Goal: Use online tool/utility: Utilize a website feature to perform a specific function

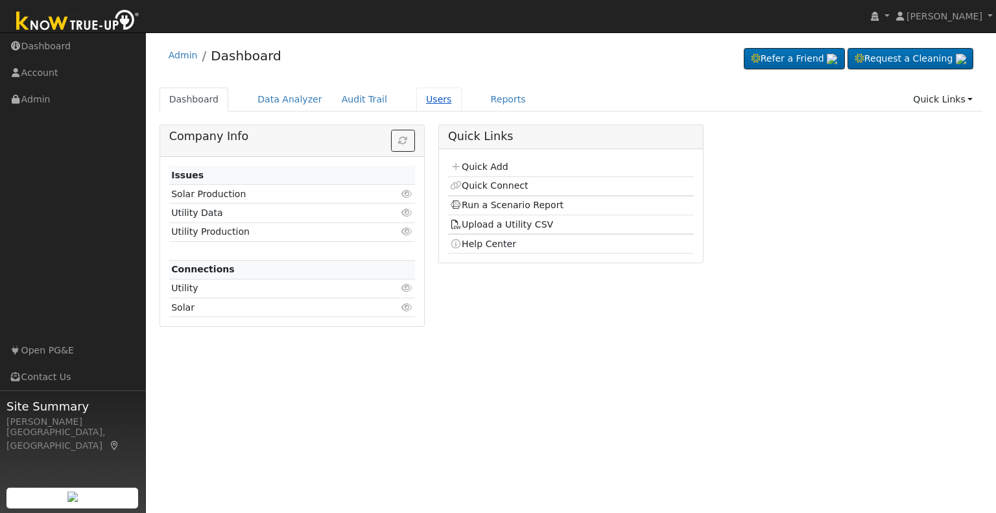
click at [416, 103] on link "Users" at bounding box center [438, 100] width 45 height 24
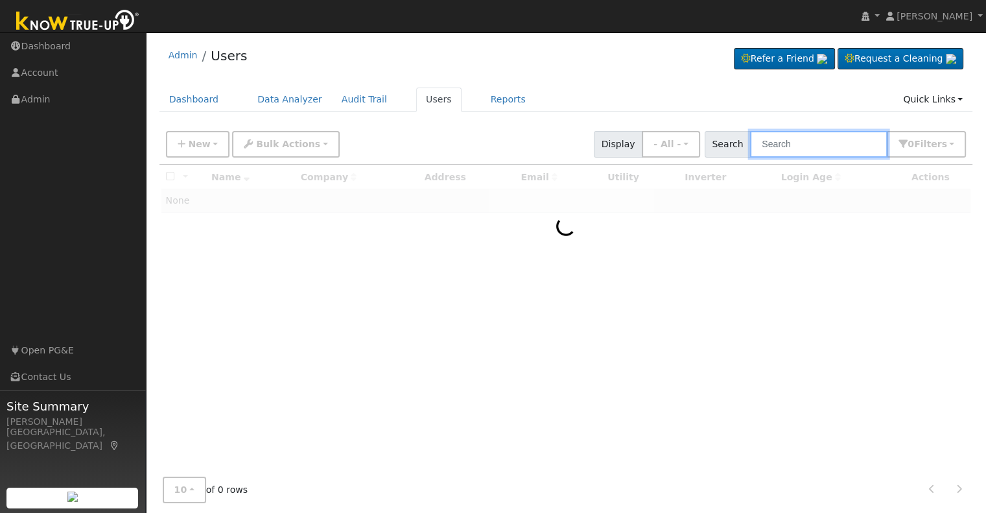
click at [797, 141] on input "text" at bounding box center [818, 144] width 137 height 27
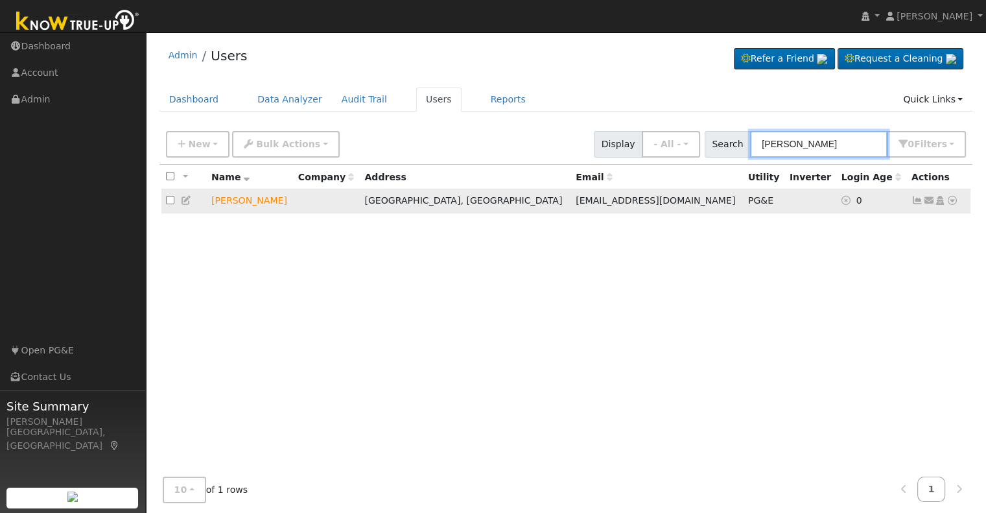
type input "paul luc"
click at [951, 202] on icon at bounding box center [953, 200] width 12 height 9
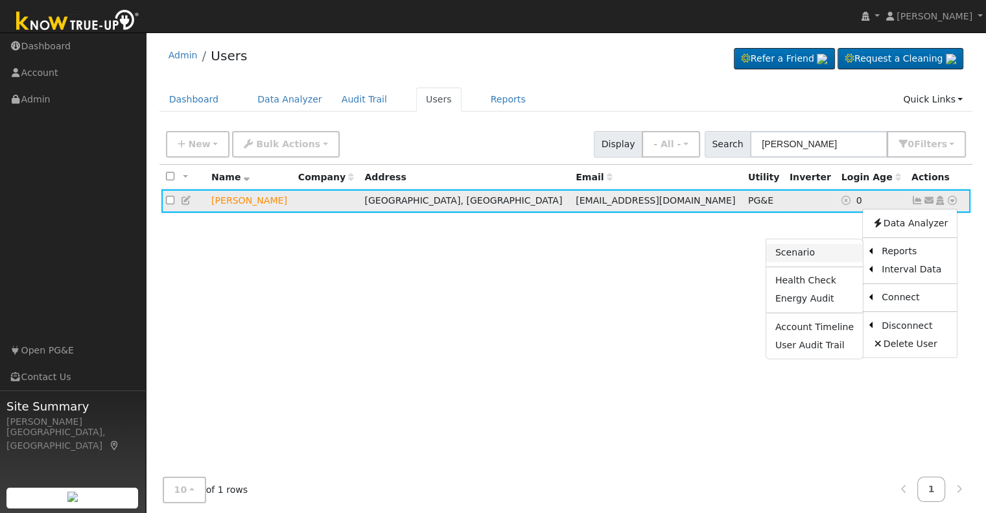
click at [819, 257] on link "Scenario" at bounding box center [814, 253] width 97 height 18
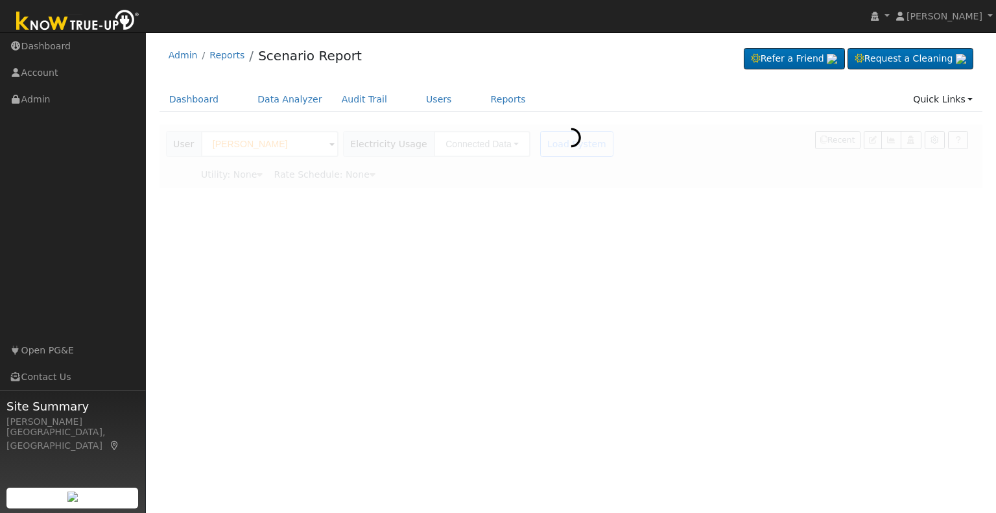
type input "Pacific Gas & Electric"
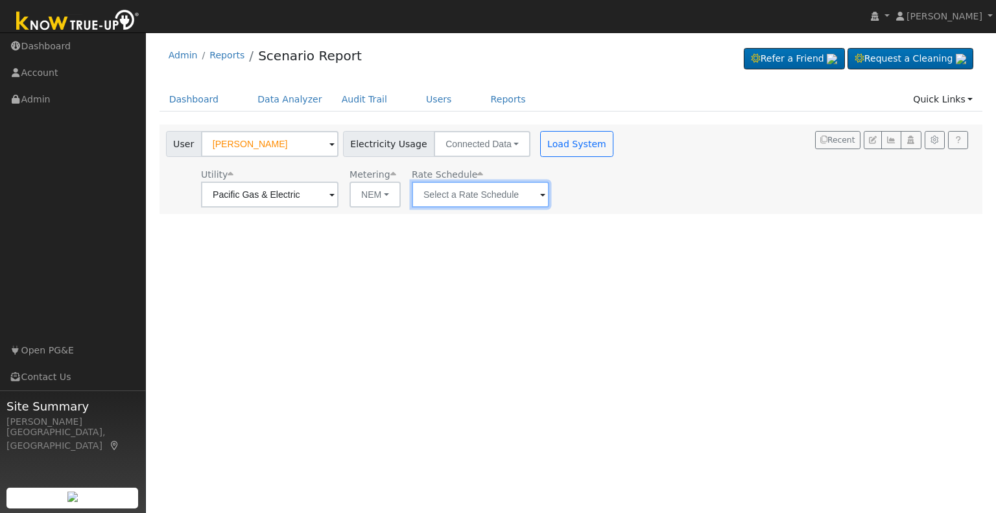
click at [338, 194] on input "text" at bounding box center [269, 195] width 137 height 26
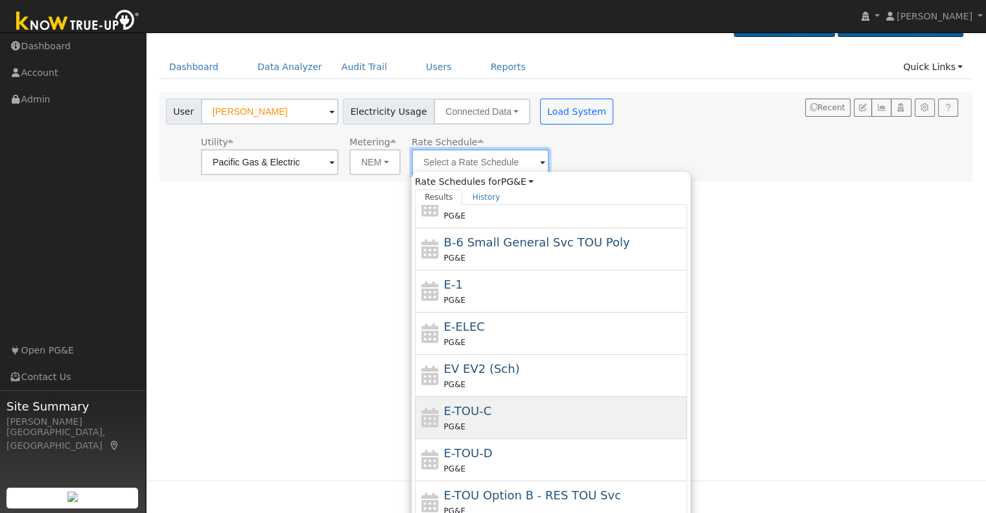
scroll to position [17, 0]
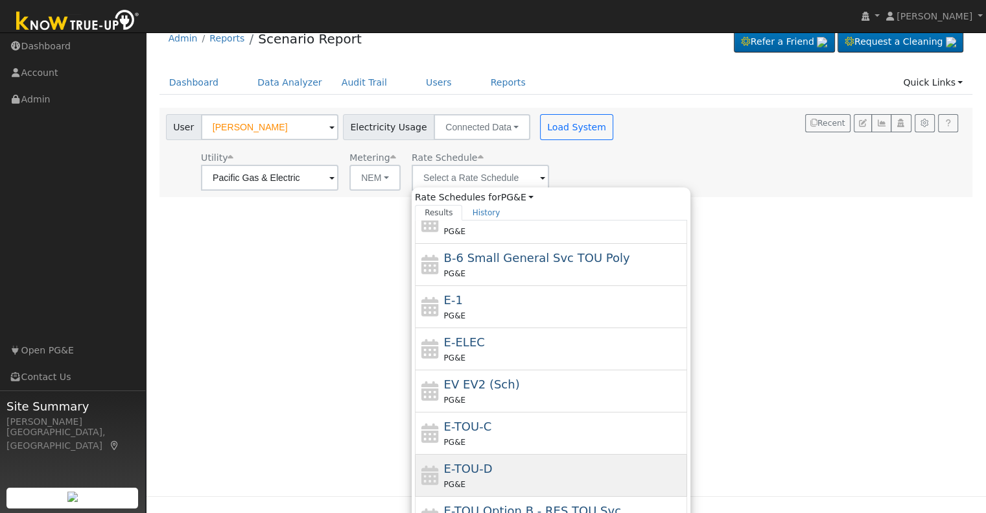
click at [505, 470] on div "E-TOU-D PG&E" at bounding box center [564, 475] width 241 height 31
type input "E-TOU-D"
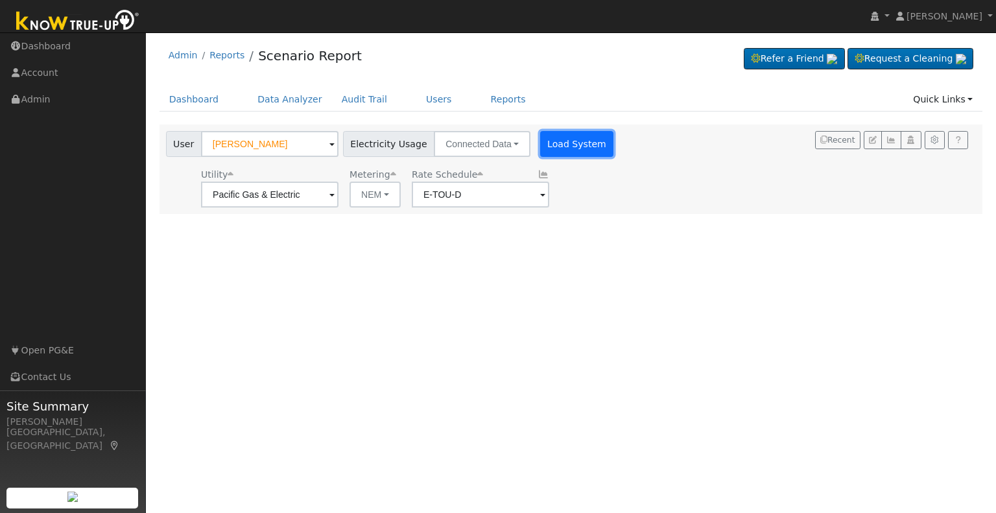
click at [559, 146] on button "Load System" at bounding box center [577, 144] width 74 height 26
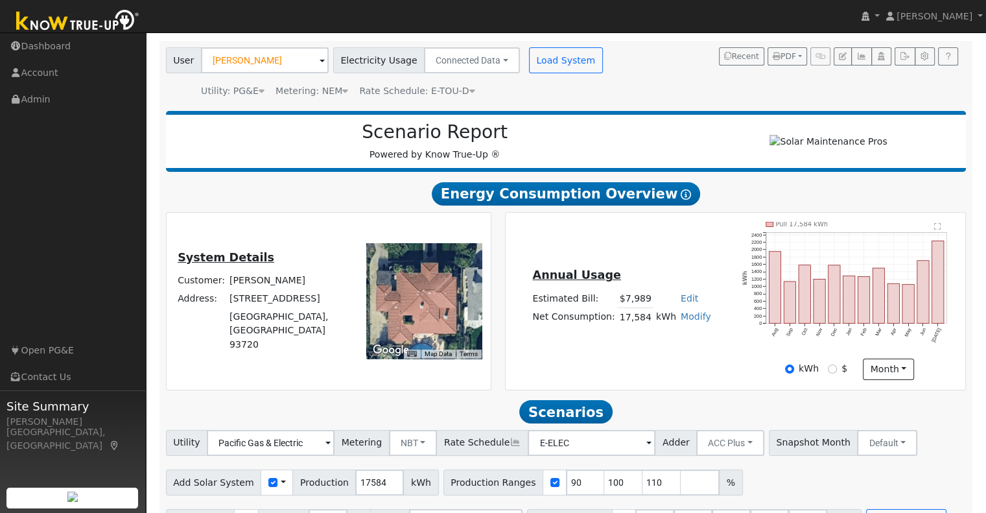
scroll to position [124, 0]
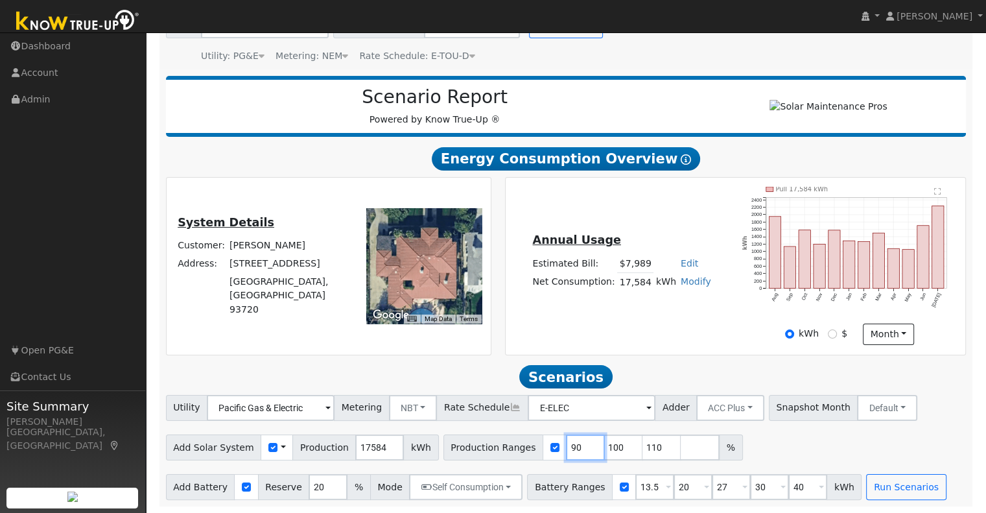
click at [566, 445] on input "90" at bounding box center [585, 447] width 39 height 26
type input "100"
type input "110"
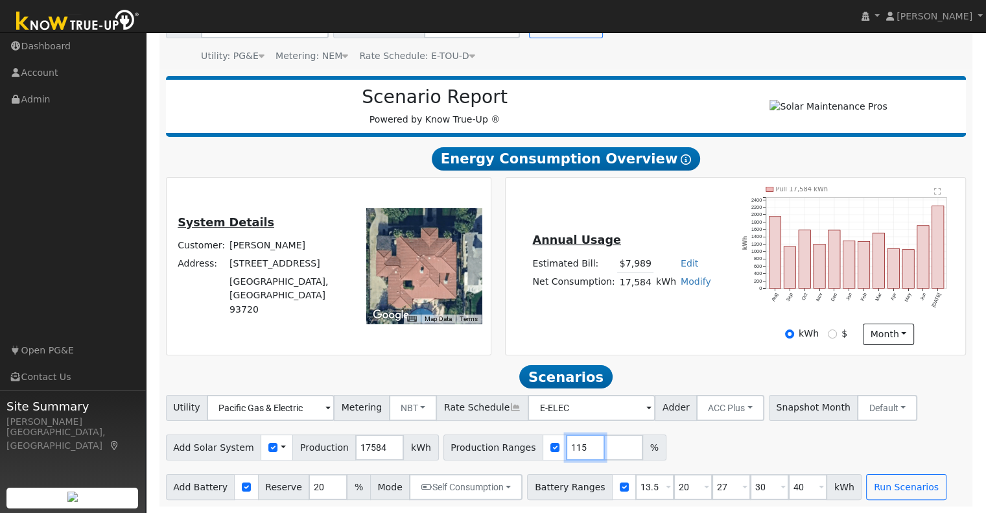
type input "115"
click at [707, 456] on div "Add Solar System Use CSV Data Production 17584 kWh Production Ranges 115 %" at bounding box center [565, 445] width 805 height 30
click at [866, 488] on button "Run Scenarios" at bounding box center [906, 487] width 80 height 26
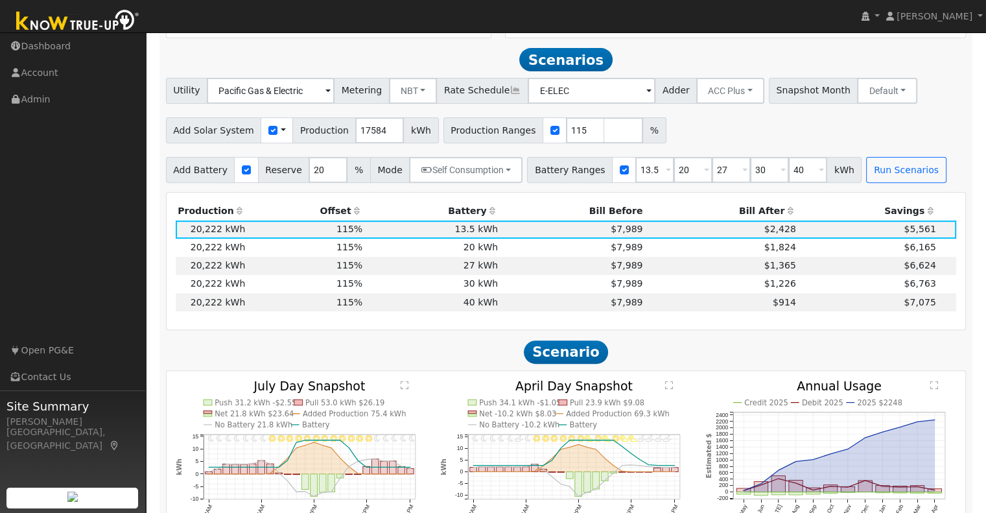
scroll to position [435, 0]
click at [635, 177] on input "13.5" at bounding box center [654, 171] width 39 height 26
type input "20"
type input "27"
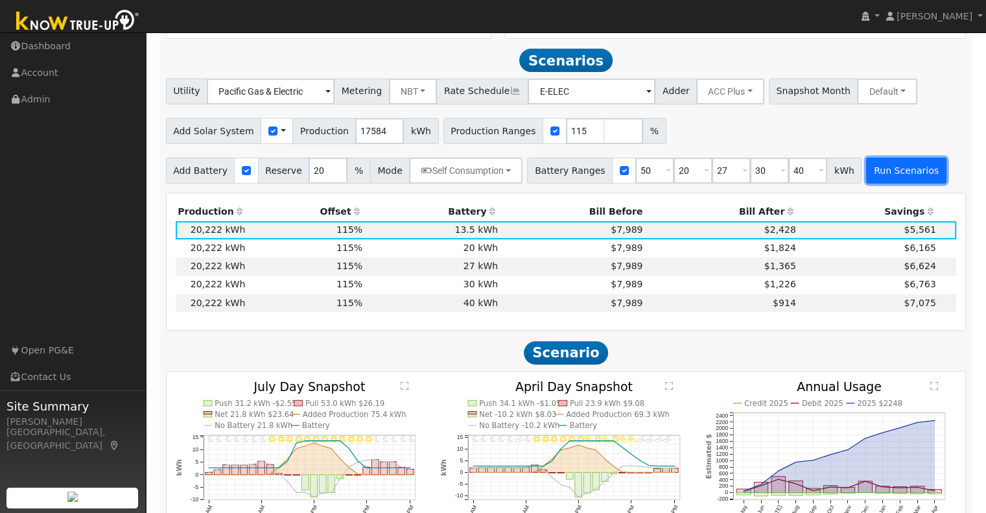
type input "30"
type input "40"
type input "50"
click at [866, 173] on button "Run Scenarios" at bounding box center [906, 171] width 80 height 26
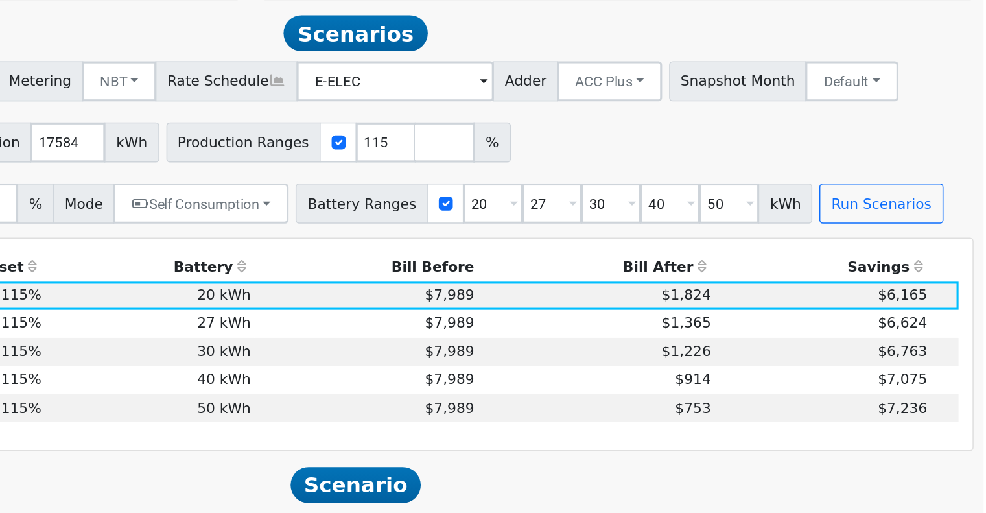
scroll to position [305, 0]
click at [570, 364] on td "$7,989" at bounding box center [573, 360] width 145 height 18
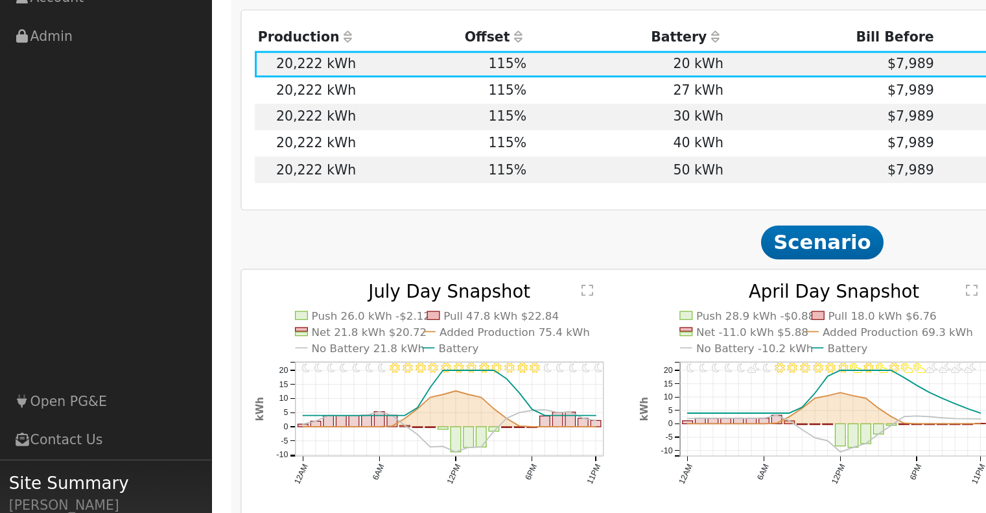
scroll to position [547, 0]
click at [482, 159] on td "30 kWh" at bounding box center [433, 155] width 136 height 18
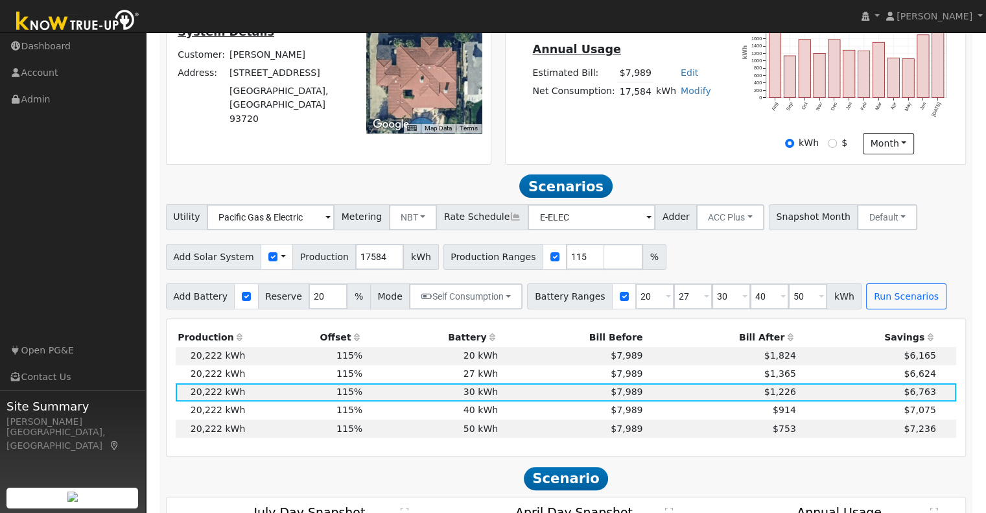
scroll to position [310, 0]
